Goal: Book appointment/travel/reservation

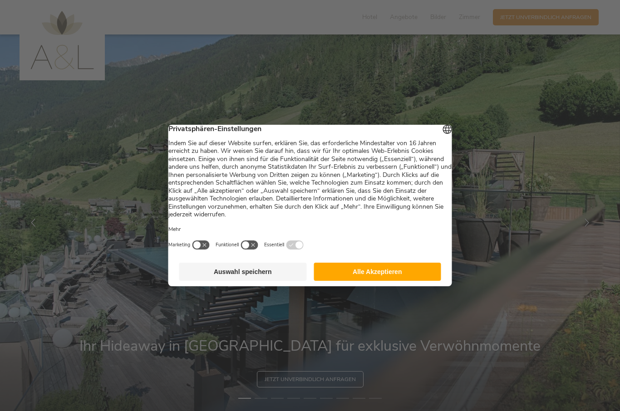
click at [373, 281] on button "Alle Akzeptieren" at bounding box center [378, 272] width 128 height 18
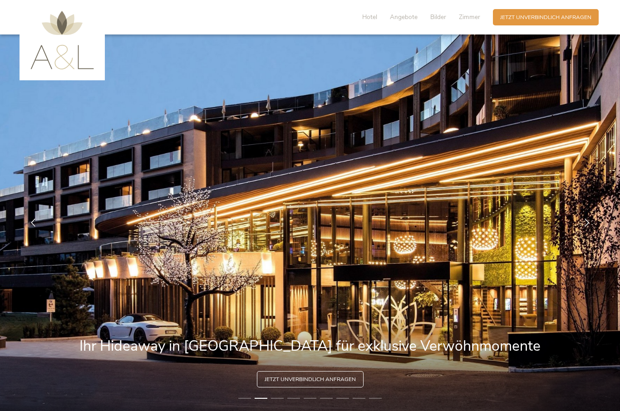
click at [552, 15] on span "Jetzt unverbindlich anfragen" at bounding box center [545, 18] width 91 height 8
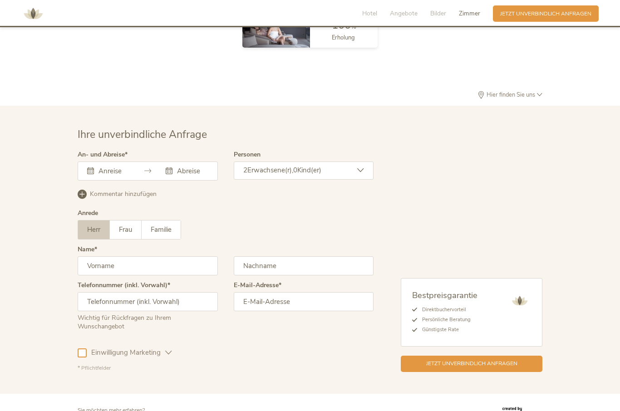
scroll to position [2287, 0]
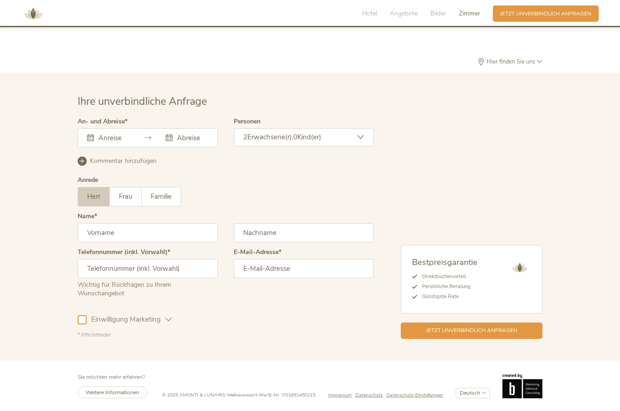
click at [97, 141] on input "text" at bounding box center [112, 137] width 33 height 9
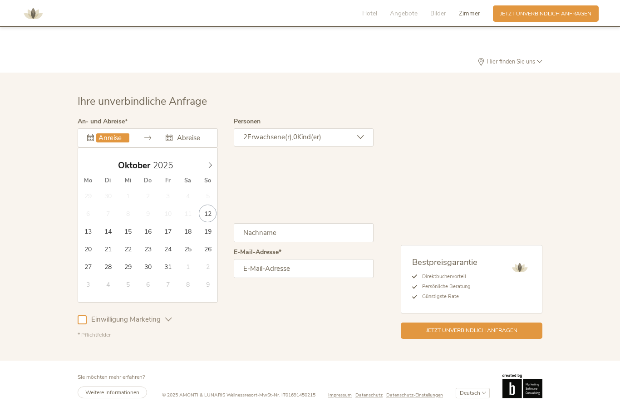
click at [205, 170] on span at bounding box center [209, 163] width 15 height 13
type input "[DATE]"
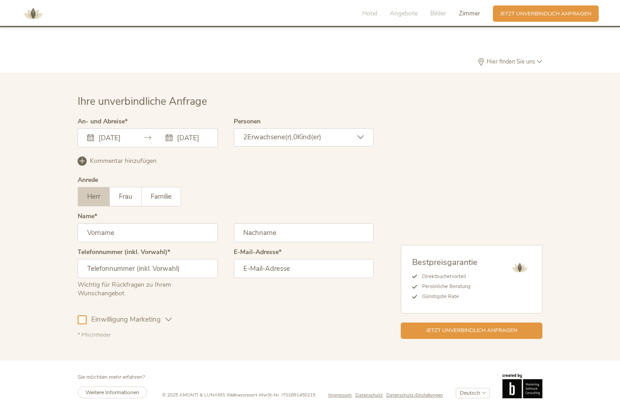
click at [131, 198] on span "Frau" at bounding box center [125, 196] width 13 height 9
click at [116, 240] on input "text" at bounding box center [148, 232] width 140 height 19
type input "[PERSON_NAME]"
click at [251, 241] on input "text" at bounding box center [304, 232] width 140 height 19
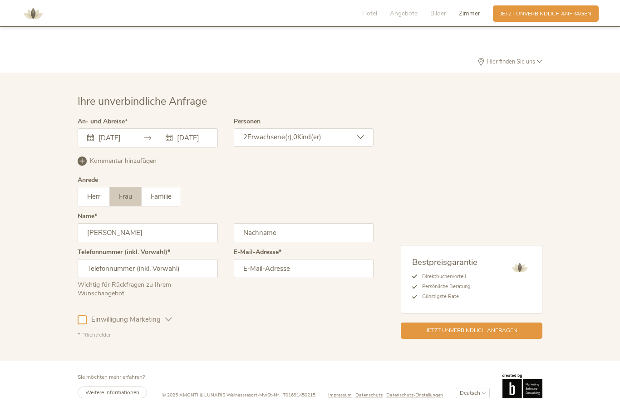
type input "Schreindl"
type input "01714726616"
click at [289, 272] on input "email" at bounding box center [304, 268] width 140 height 19
type input "[EMAIL_ADDRESS][DOMAIN_NAME]"
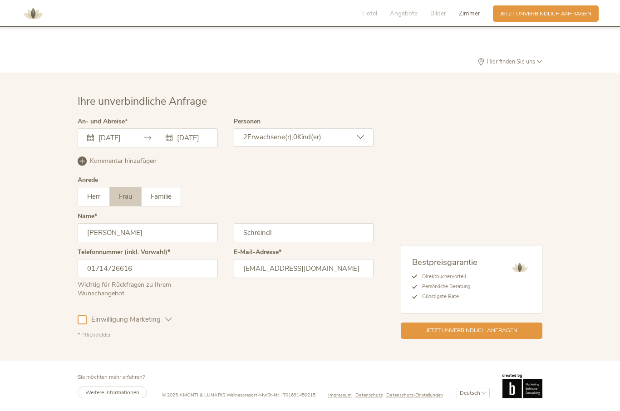
click at [112, 142] on div "[DATE] [DATE] [DATE] Mo Di Mi Do Fr Sa So 27 28 29 30 31 1 2 3 4 5 6 7 8 9 10 1…" at bounding box center [148, 137] width 140 height 19
click at [99, 137] on input "[DATE]" at bounding box center [112, 137] width 33 height 9
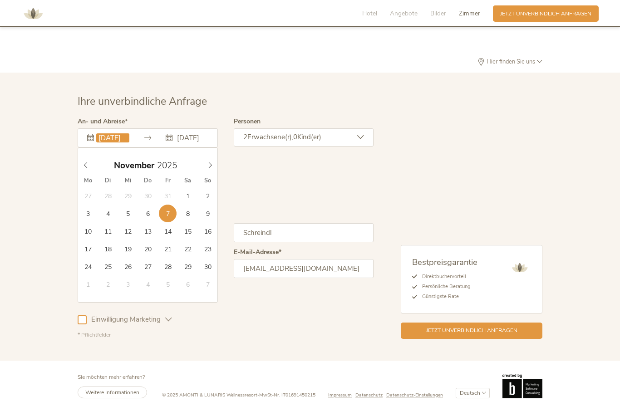
click at [485, 339] on div "Jetzt unverbindlich anfragen" at bounding box center [472, 331] width 142 height 16
